Goal: Task Accomplishment & Management: Manage account settings

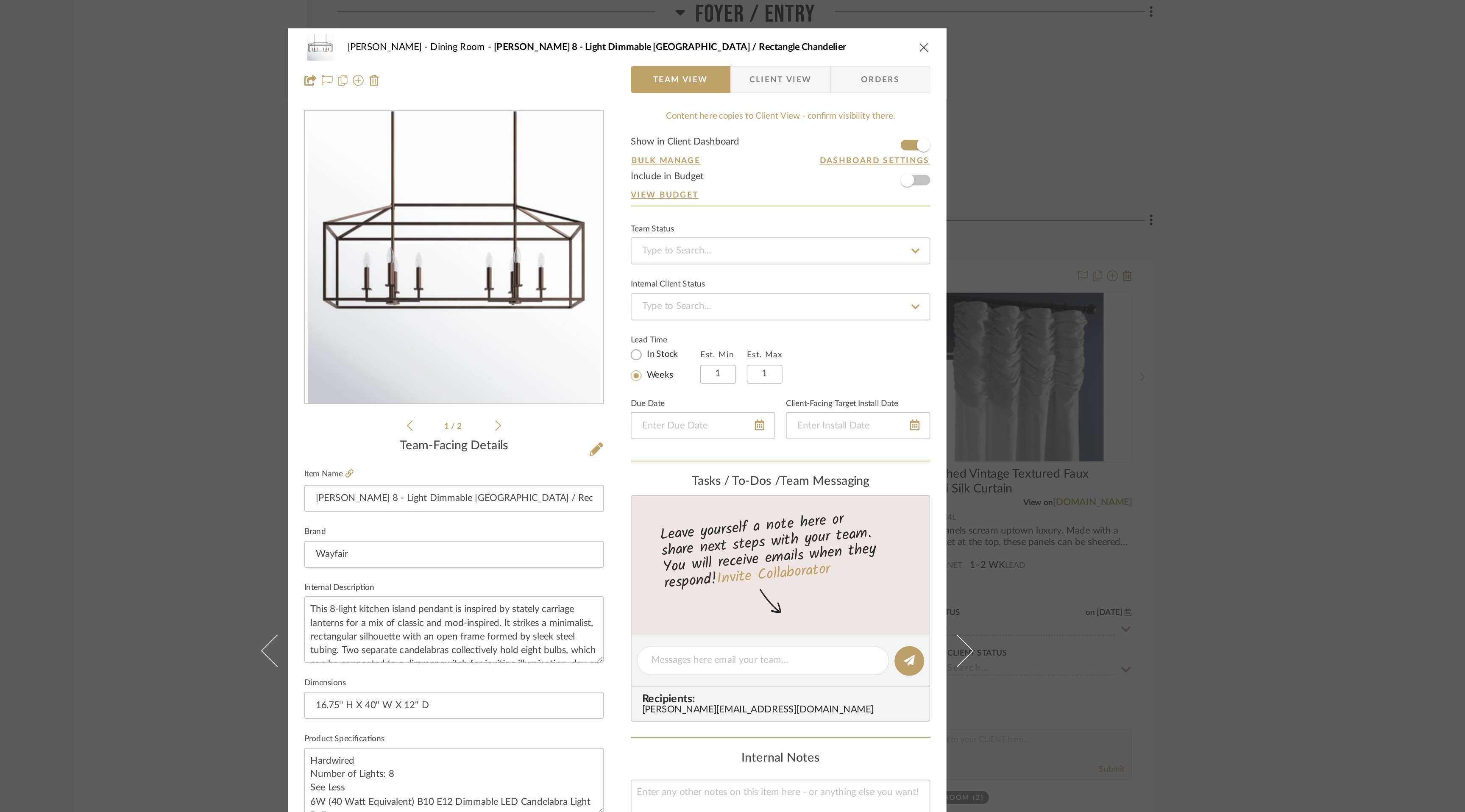
click at [922, 29] on icon "close" at bounding box center [925, 30] width 7 height 7
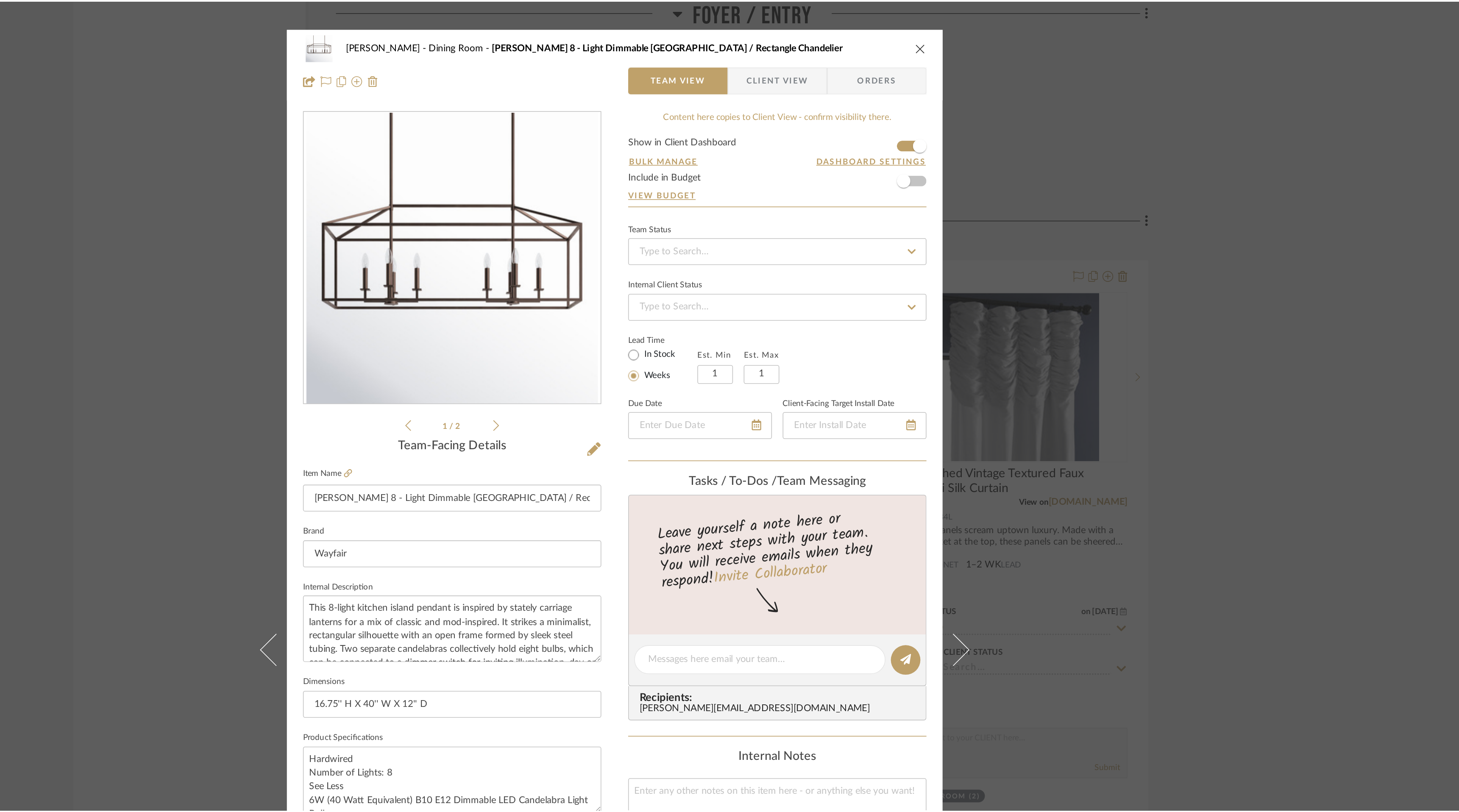
scroll to position [2518, 0]
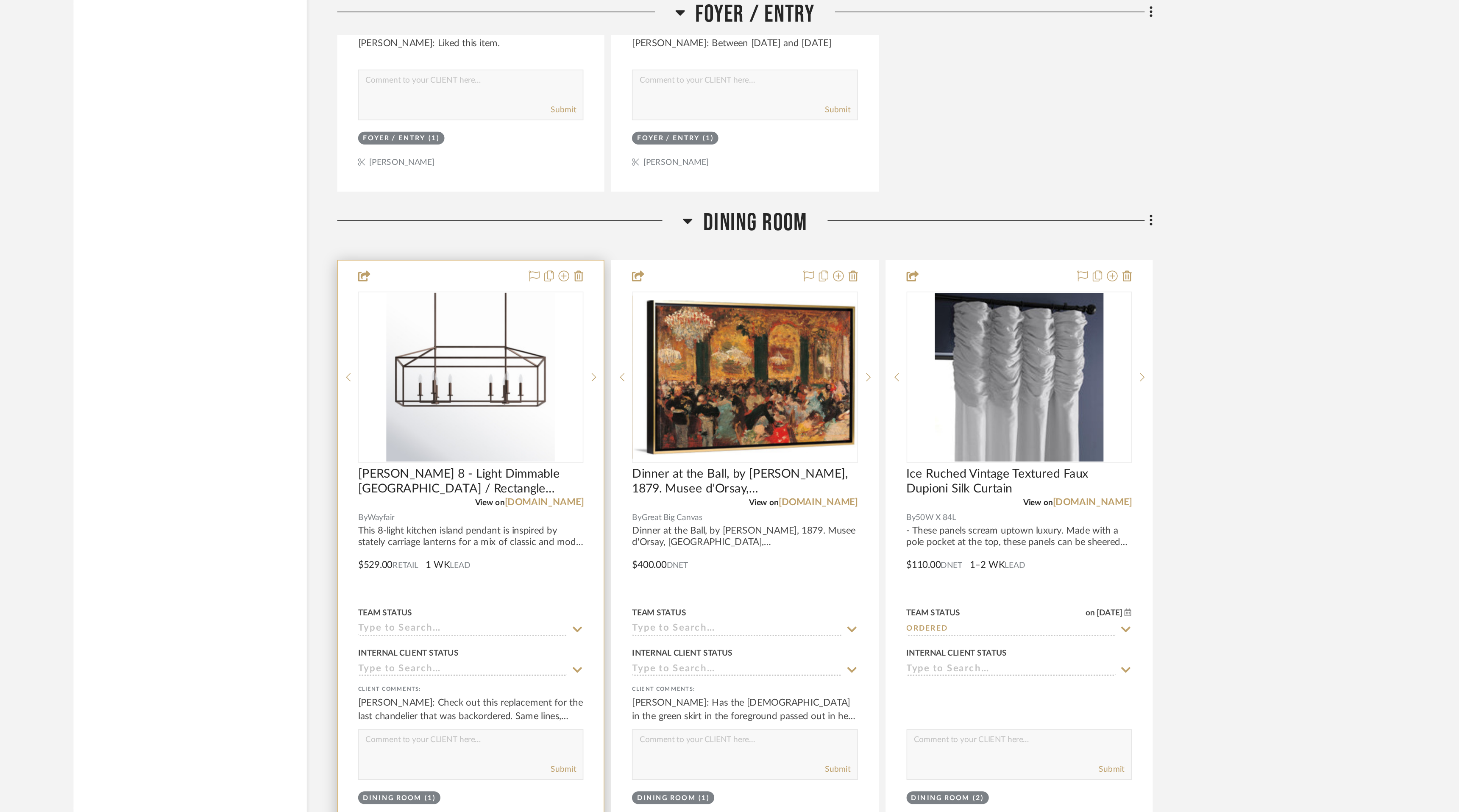
click at [637, 459] on textarea at bounding box center [640, 466] width 140 height 16
type textarea "O"
type textarea "P"
type textarea "Ordered replacement recommended by G"
drag, startPoint x: 575, startPoint y: 458, endPoint x: 662, endPoint y: 466, distance: 87.4
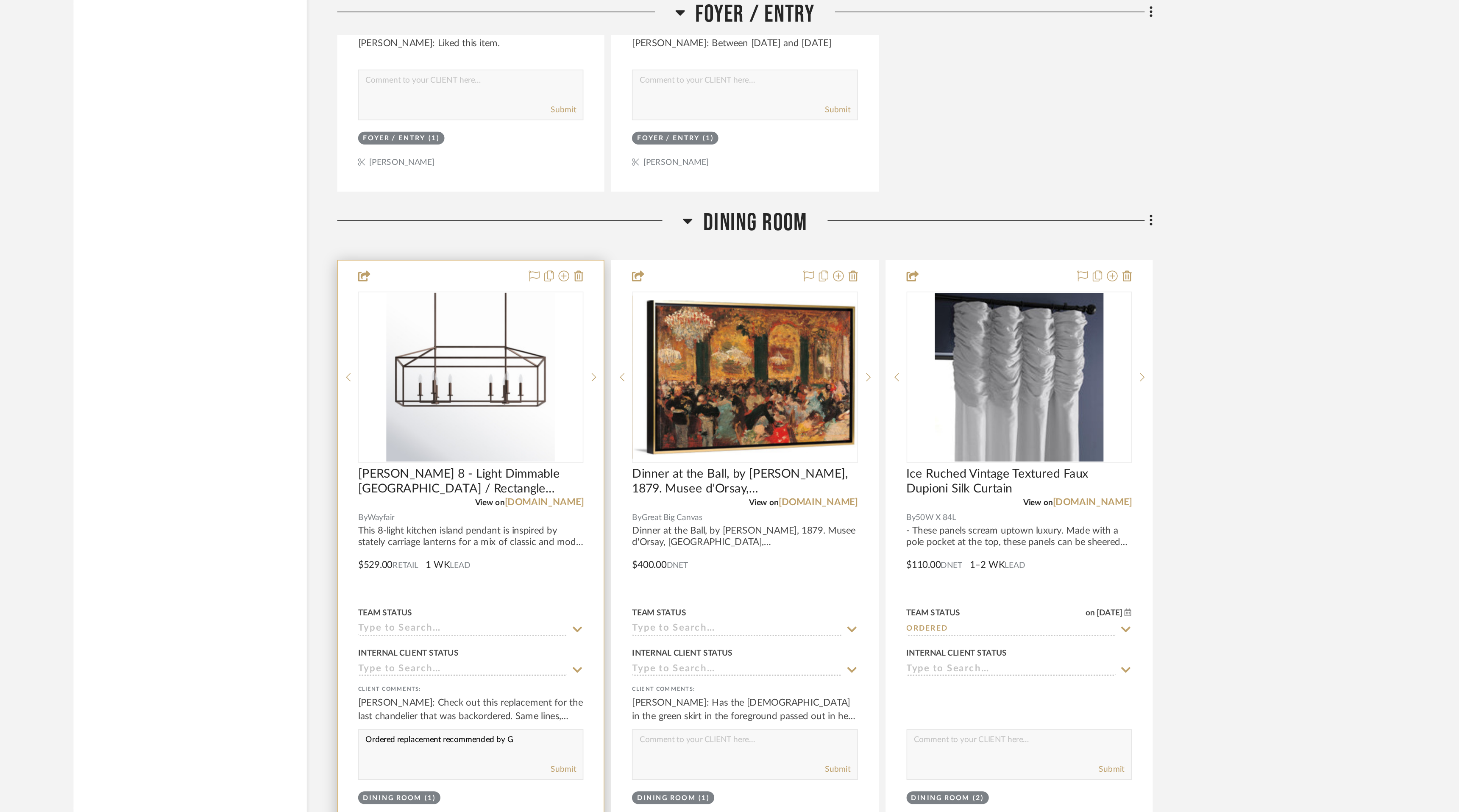
click at [662, 466] on textarea "Ordered replacement recommended by G" at bounding box center [640, 466] width 140 height 16
click at [650, 297] on span "[PERSON_NAME] 8 - Light Dimmable [GEOGRAPHIC_DATA] / Rectangle Chandelier" at bounding box center [640, 303] width 142 height 19
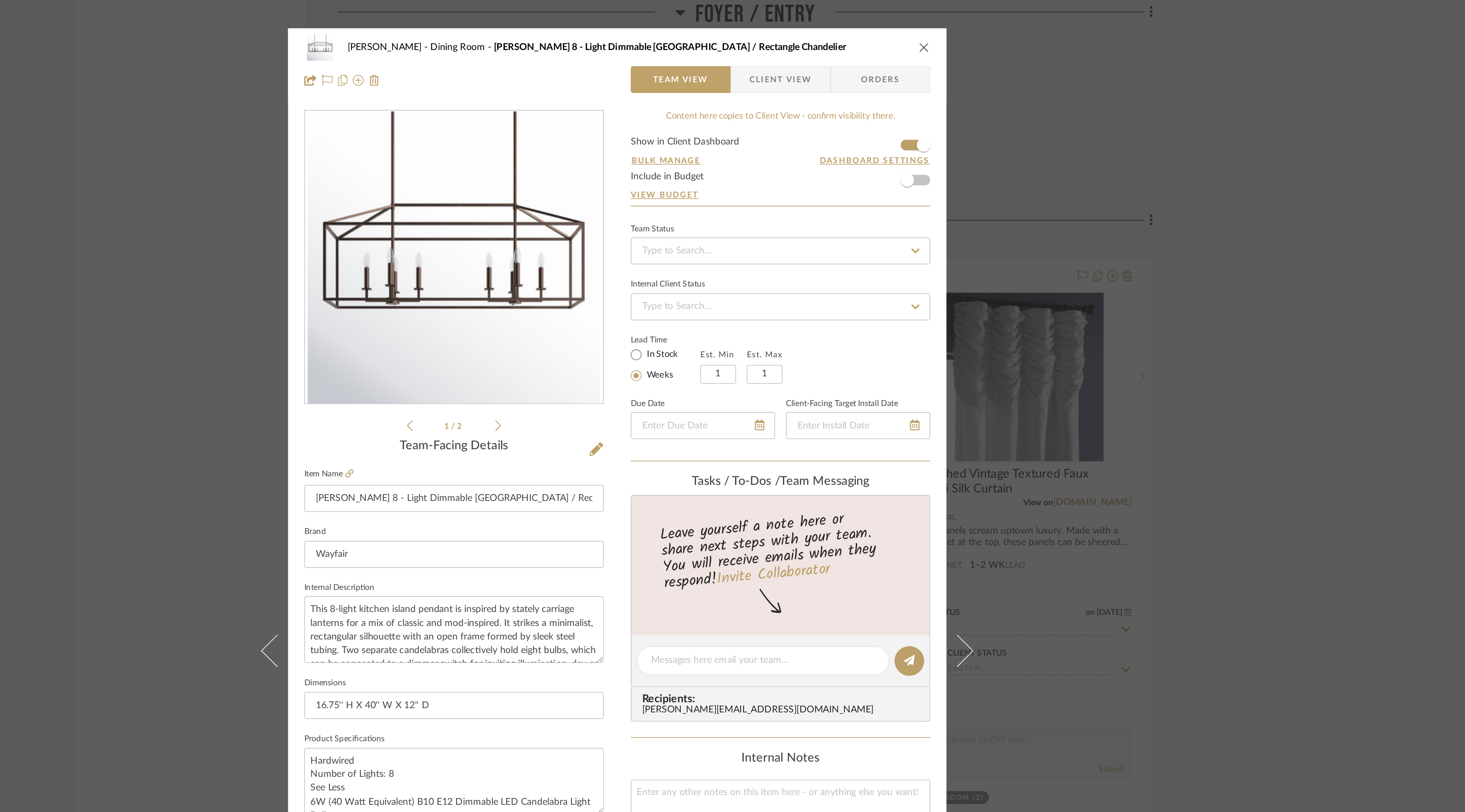
click at [922, 27] on icon "close" at bounding box center [925, 30] width 7 height 7
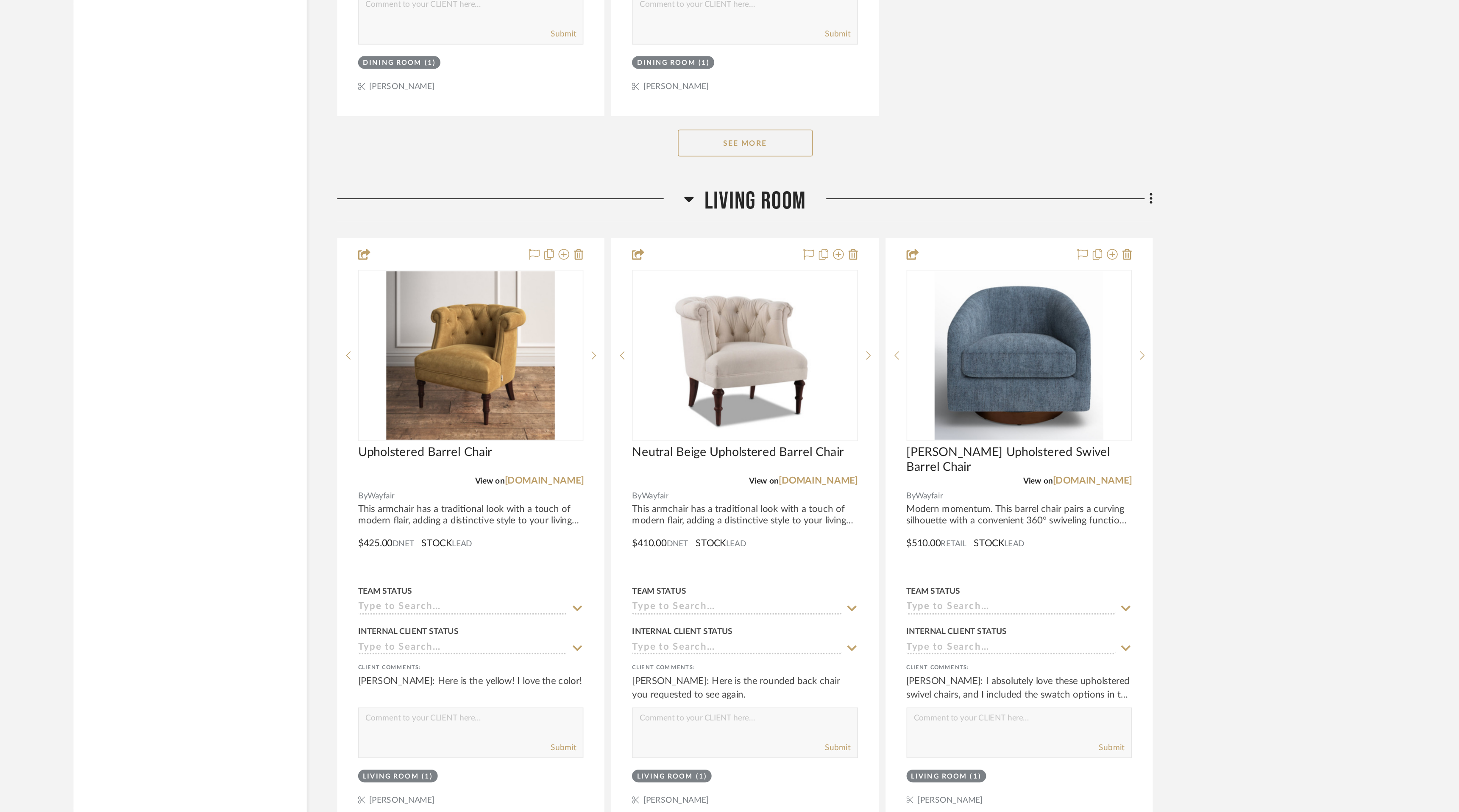
scroll to position [3455, 0]
